Goal: Transaction & Acquisition: Purchase product/service

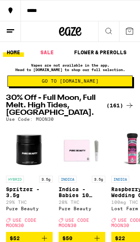
click at [126, 106] on icon at bounding box center [129, 105] width 9 height 9
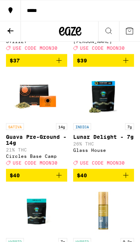
scroll to position [7389, 0]
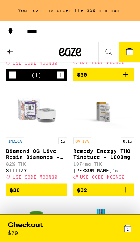
scroll to position [7167, 0]
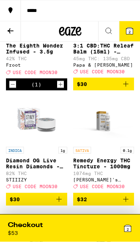
scroll to position [7137, 0]
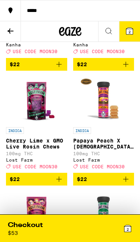
scroll to position [5891, 0]
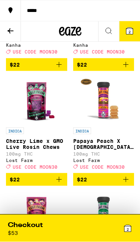
click at [100, 231] on div "2" at bounding box center [101, 228] width 63 height 15
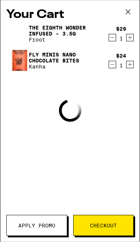
scroll to position [5892, 0]
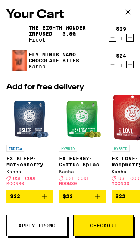
click at [28, 224] on span "Apply Promo" at bounding box center [36, 225] width 37 height 5
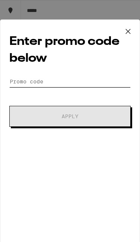
click at [98, 87] on input "Promo Code" at bounding box center [70, 81] width 122 height 11
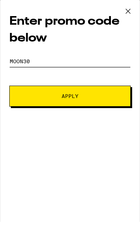
type input "MOON30"
click at [115, 106] on button "Apply" at bounding box center [70, 116] width 122 height 21
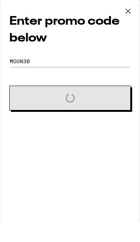
scroll to position [5912, 0]
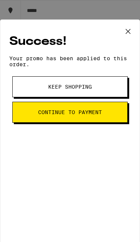
click at [118, 90] on button "Keep Shopping" at bounding box center [70, 86] width 116 height 21
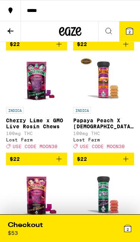
click at [103, 222] on div "2" at bounding box center [101, 228] width 63 height 15
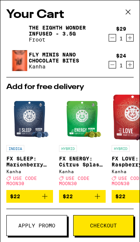
click at [114, 219] on button "Checkout" at bounding box center [103, 225] width 61 height 21
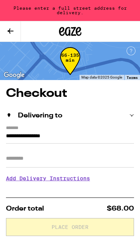
click at [80, 132] on input "**********" at bounding box center [70, 138] width 128 height 12
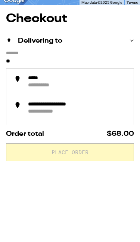
type input "*"
click at [99, 150] on div "**********" at bounding box center [77, 157] width 101 height 14
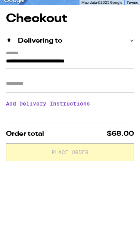
scroll to position [75, 0]
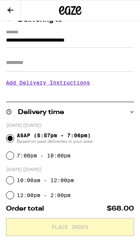
type input "**********"
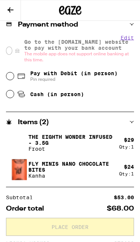
scroll to position [297, 0]
